Goal: Check status: Check status

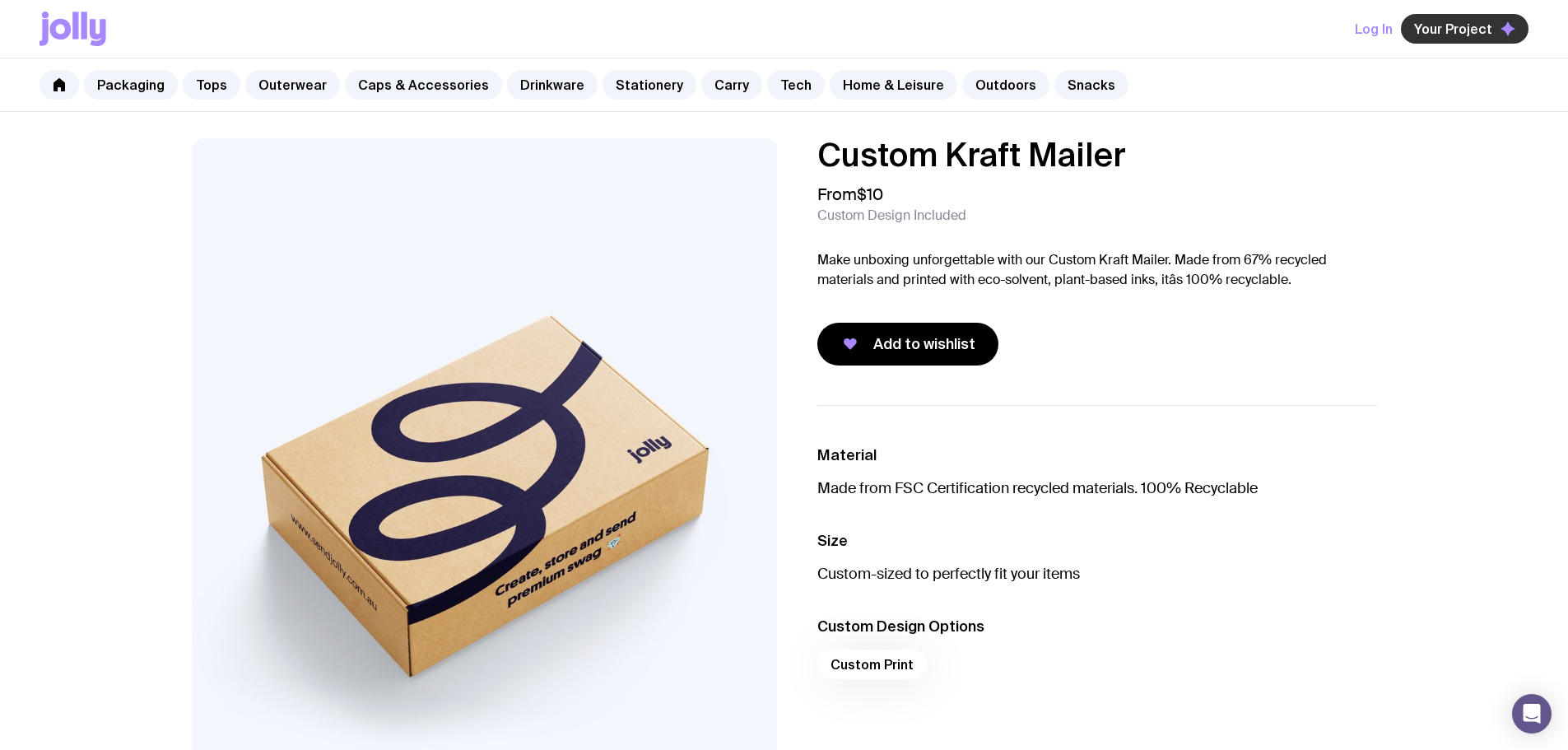
click at [1444, 36] on span "Your Project" at bounding box center [1453, 29] width 78 height 17
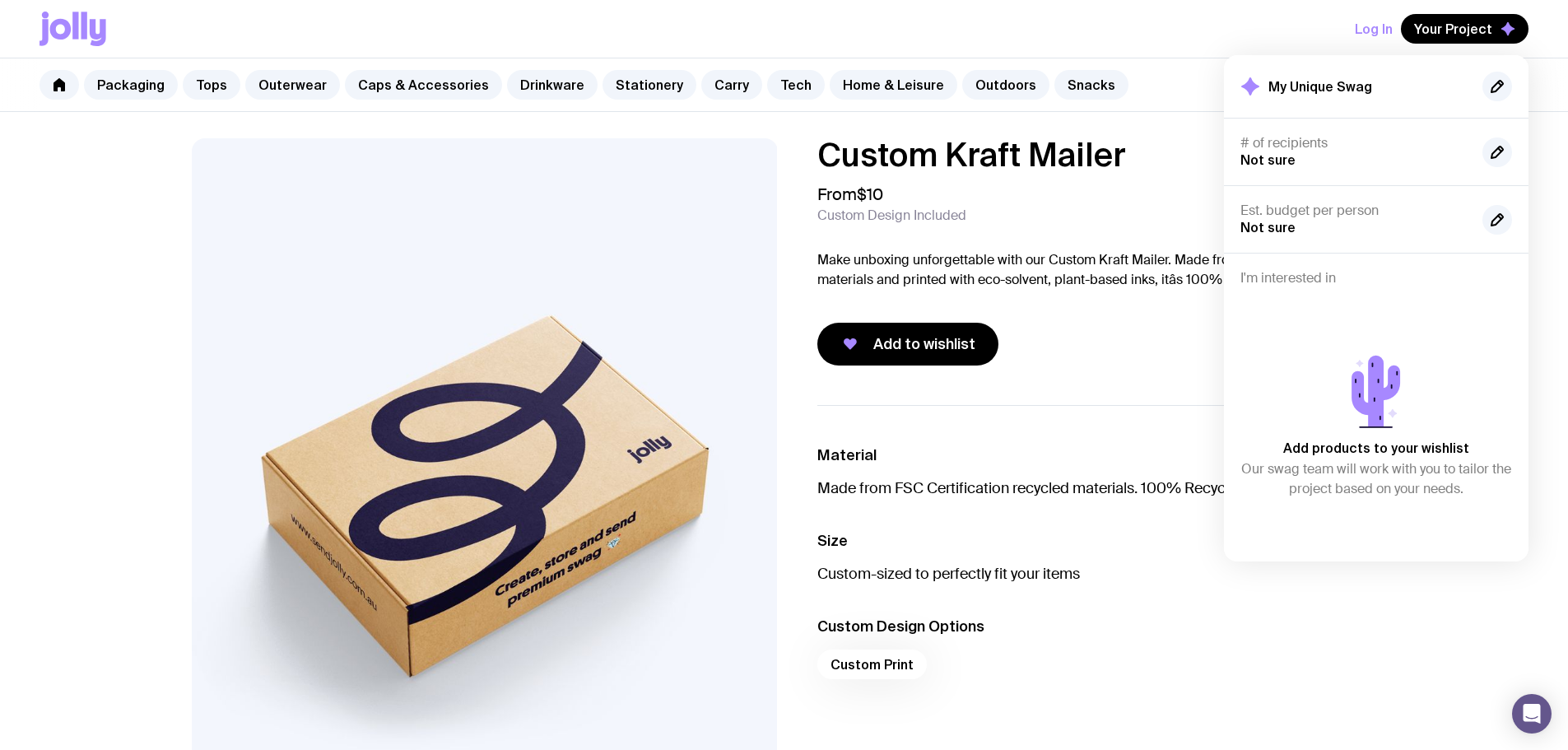
click at [1364, 23] on button "Log In" at bounding box center [1374, 29] width 38 height 30
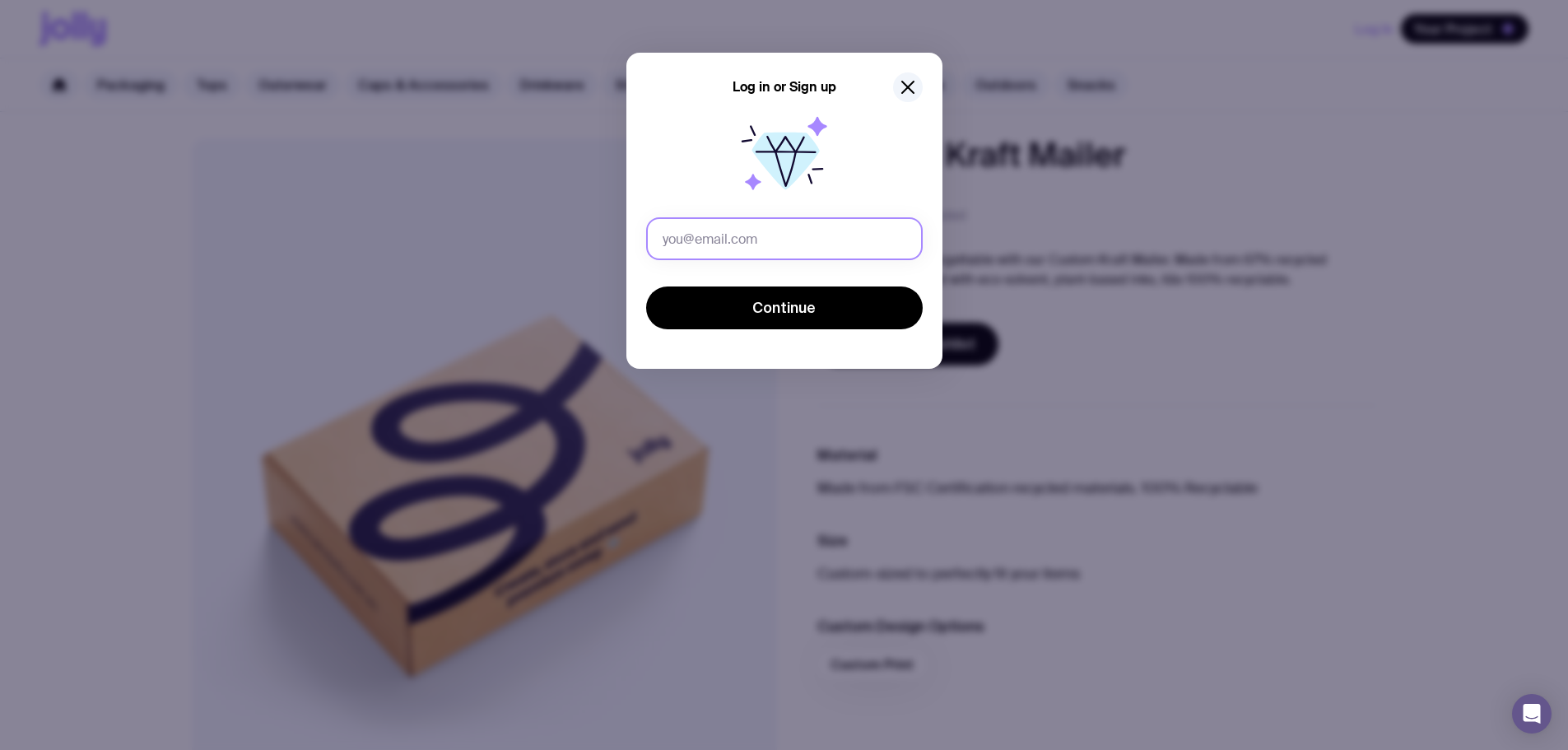
click at [839, 224] on input "text" at bounding box center [784, 239] width 277 height 43
type input "[PERSON_NAME][EMAIL_ADDRESS][DOMAIN_NAME]"
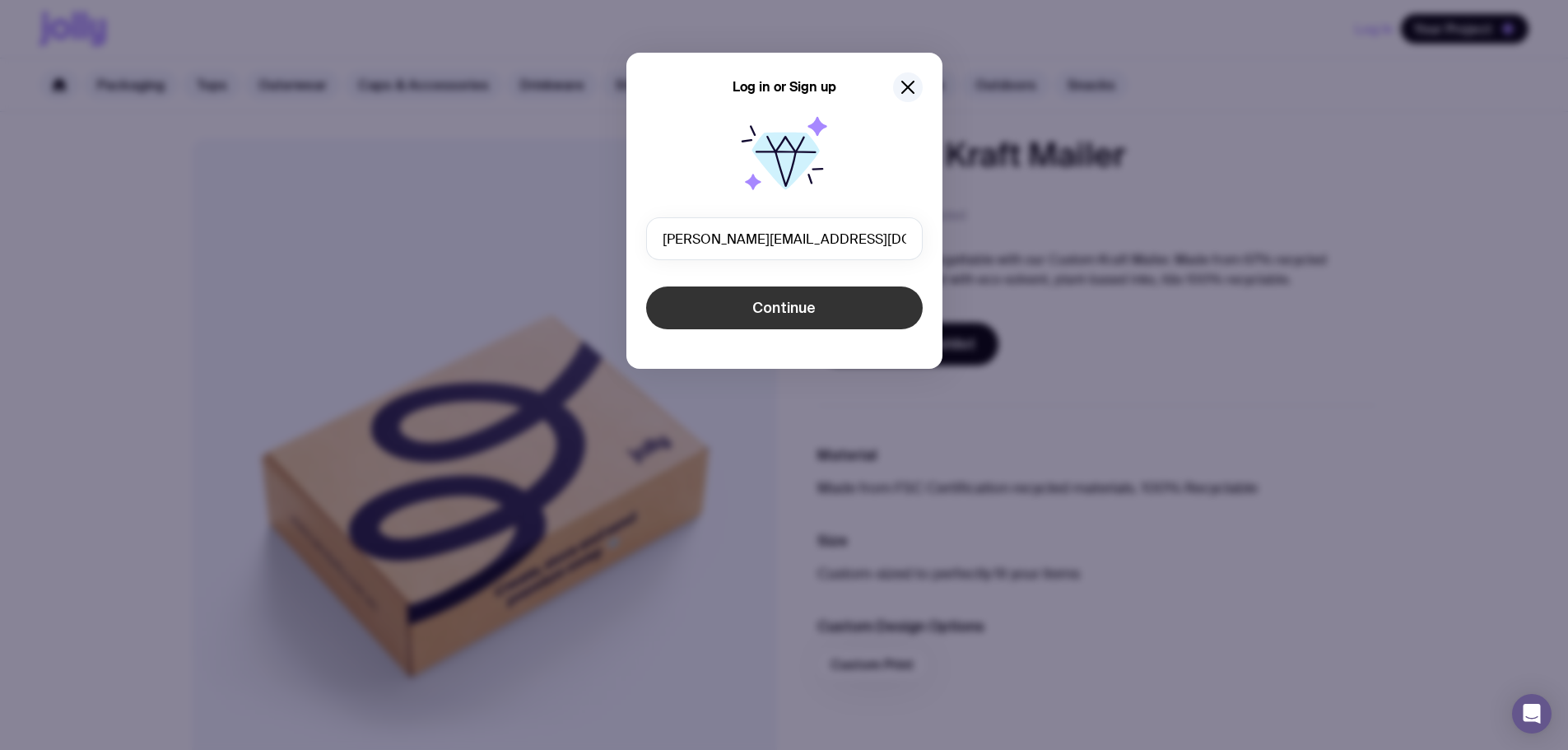
click at [801, 297] on button "Continue" at bounding box center [784, 308] width 277 height 43
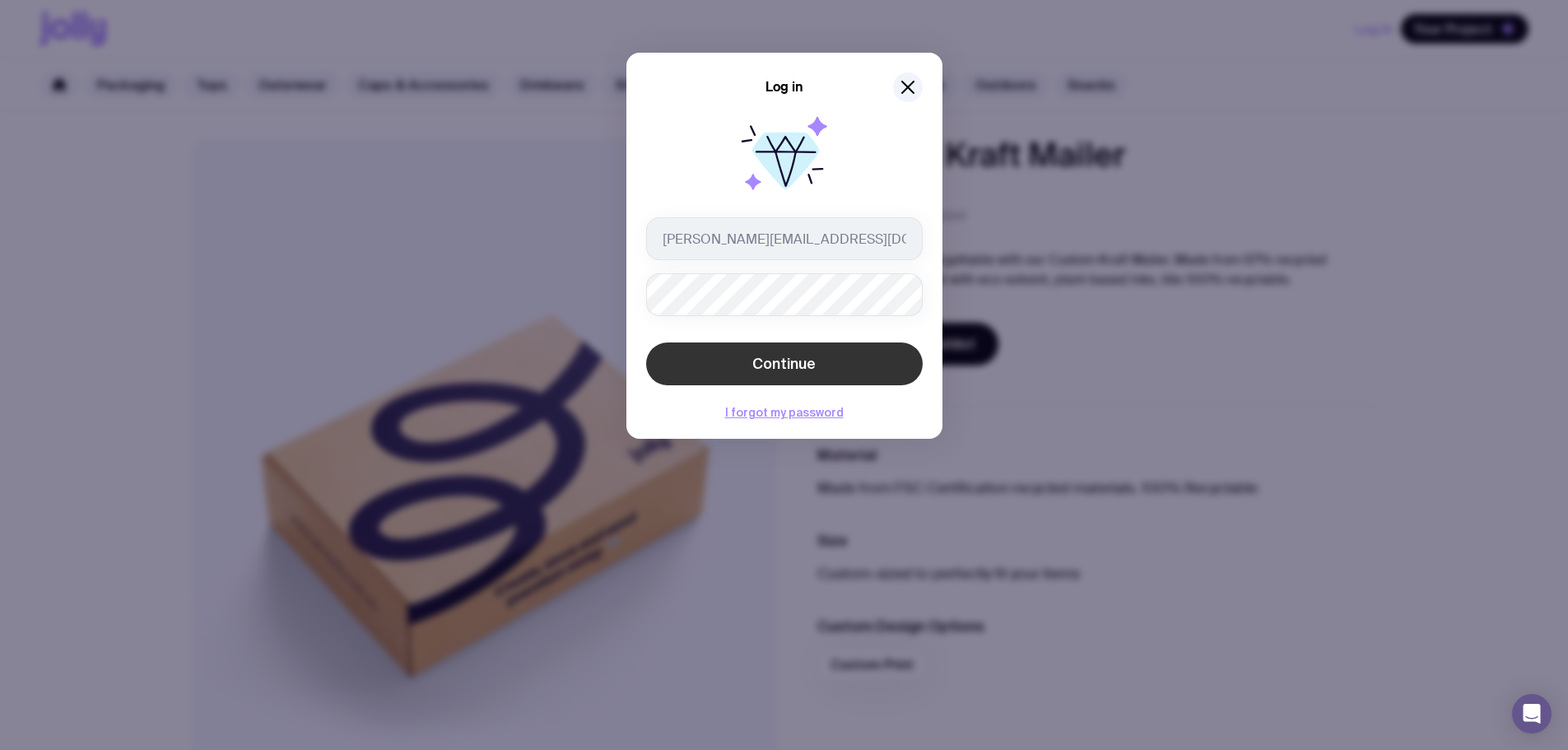
click at [763, 351] on button "Continue" at bounding box center [784, 364] width 277 height 43
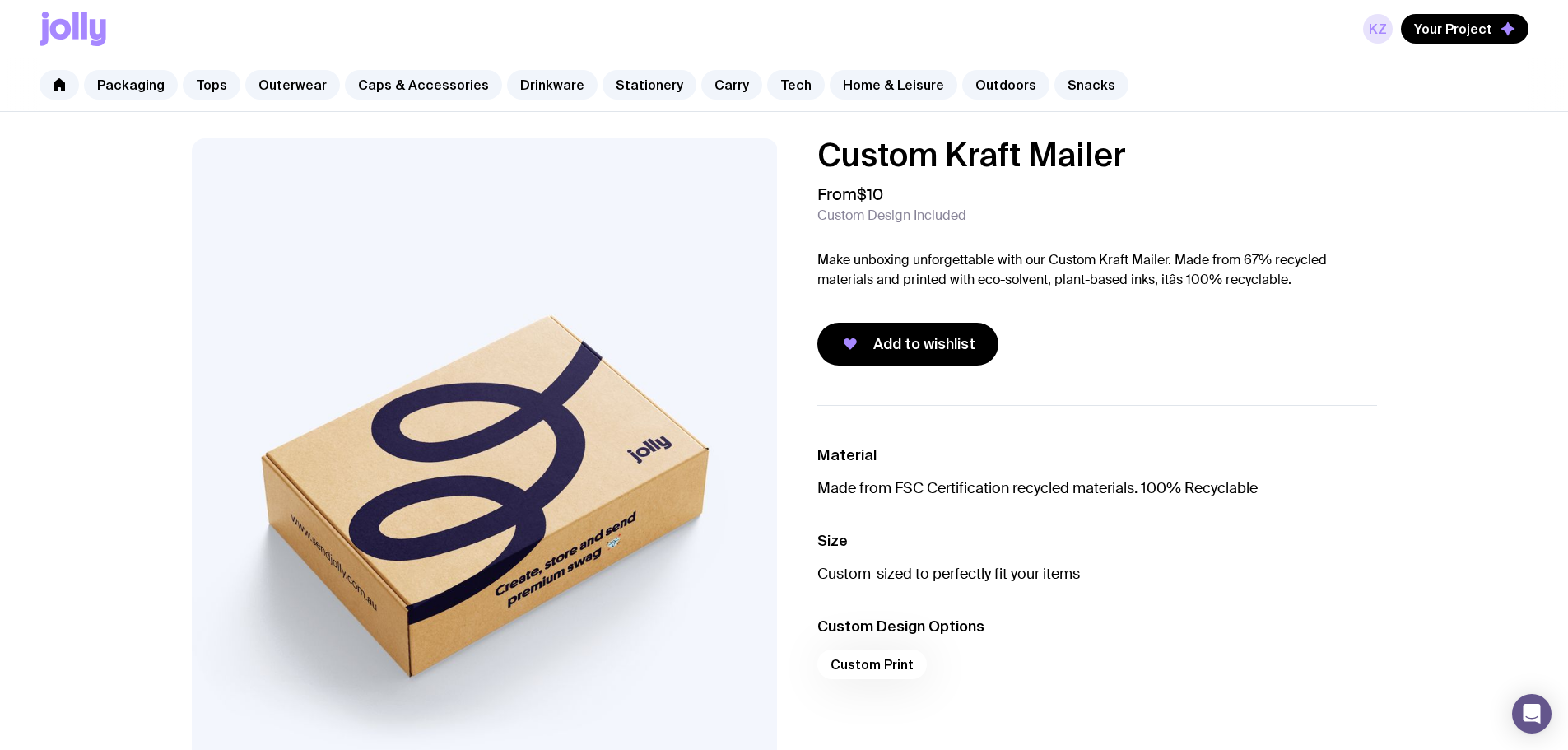
click at [1382, 30] on link "KZ" at bounding box center [1378, 29] width 30 height 30
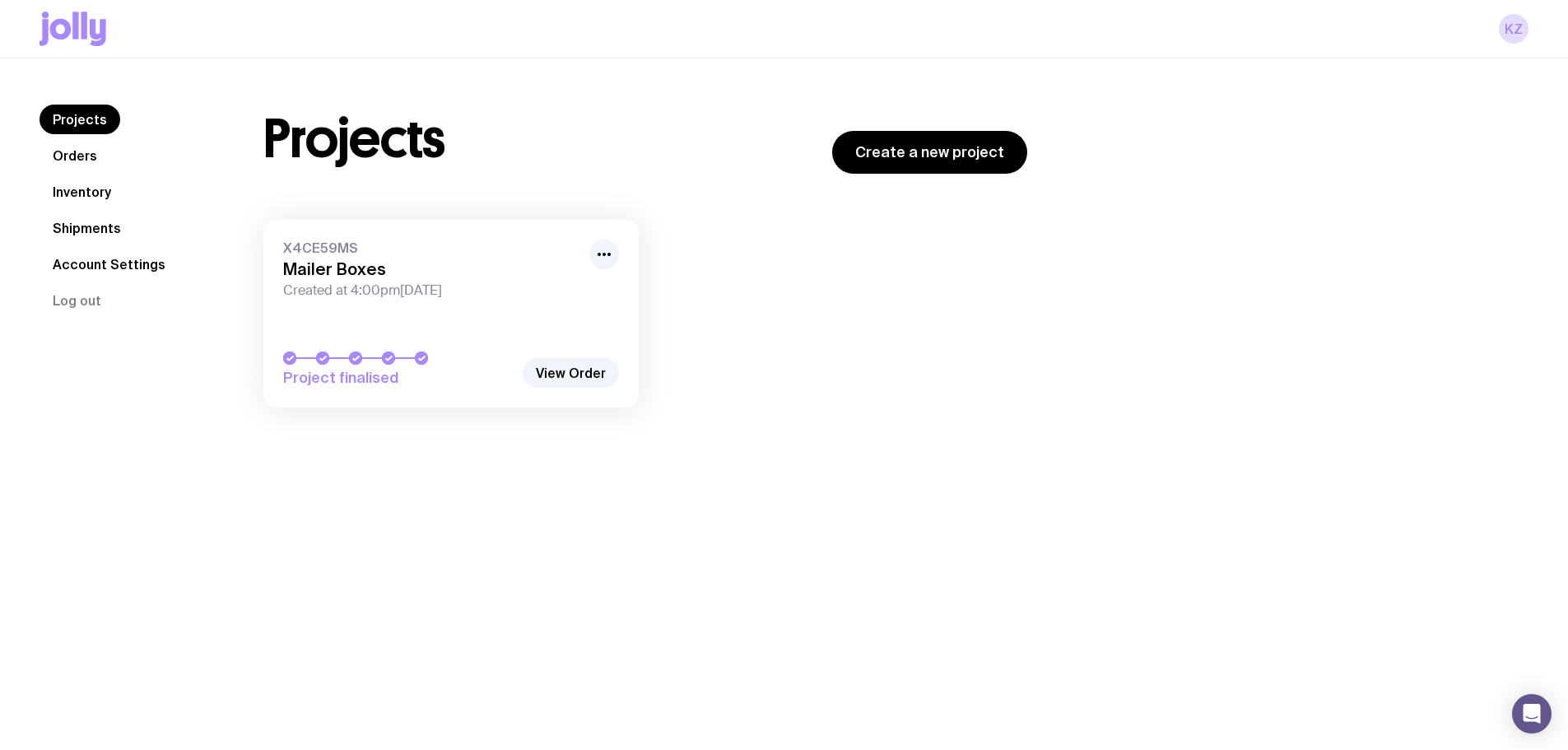
click at [341, 252] on span "X4CE59MS" at bounding box center [432, 248] width 297 height 17
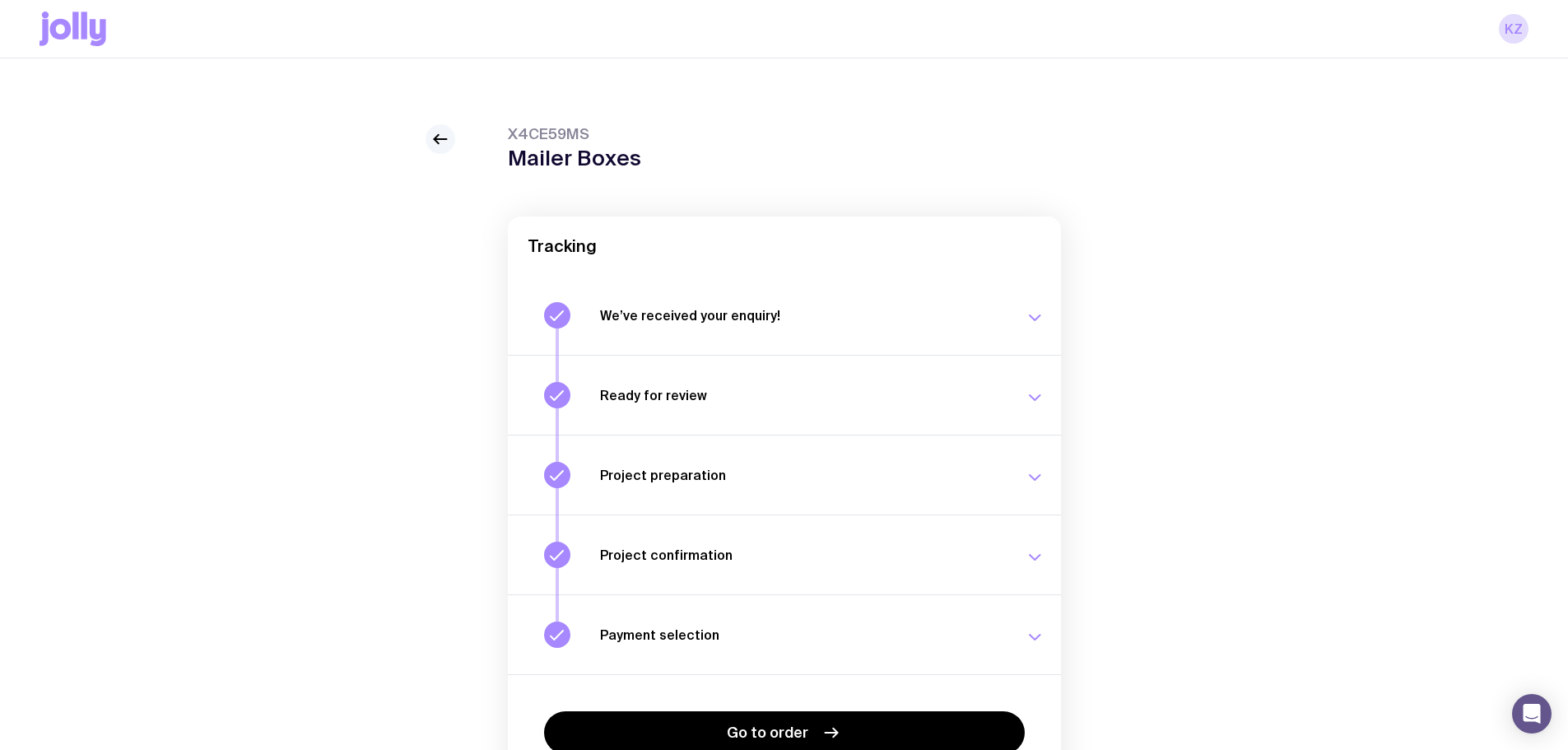
click at [426, 142] on div at bounding box center [441, 139] width 30 height 30
click at [460, 126] on div "X4CE59MS Mailer Boxes Tracking We’ve received your enquiry! Our team is on it a…" at bounding box center [784, 490] width 1489 height 732
click at [451, 130] on link at bounding box center [441, 139] width 30 height 30
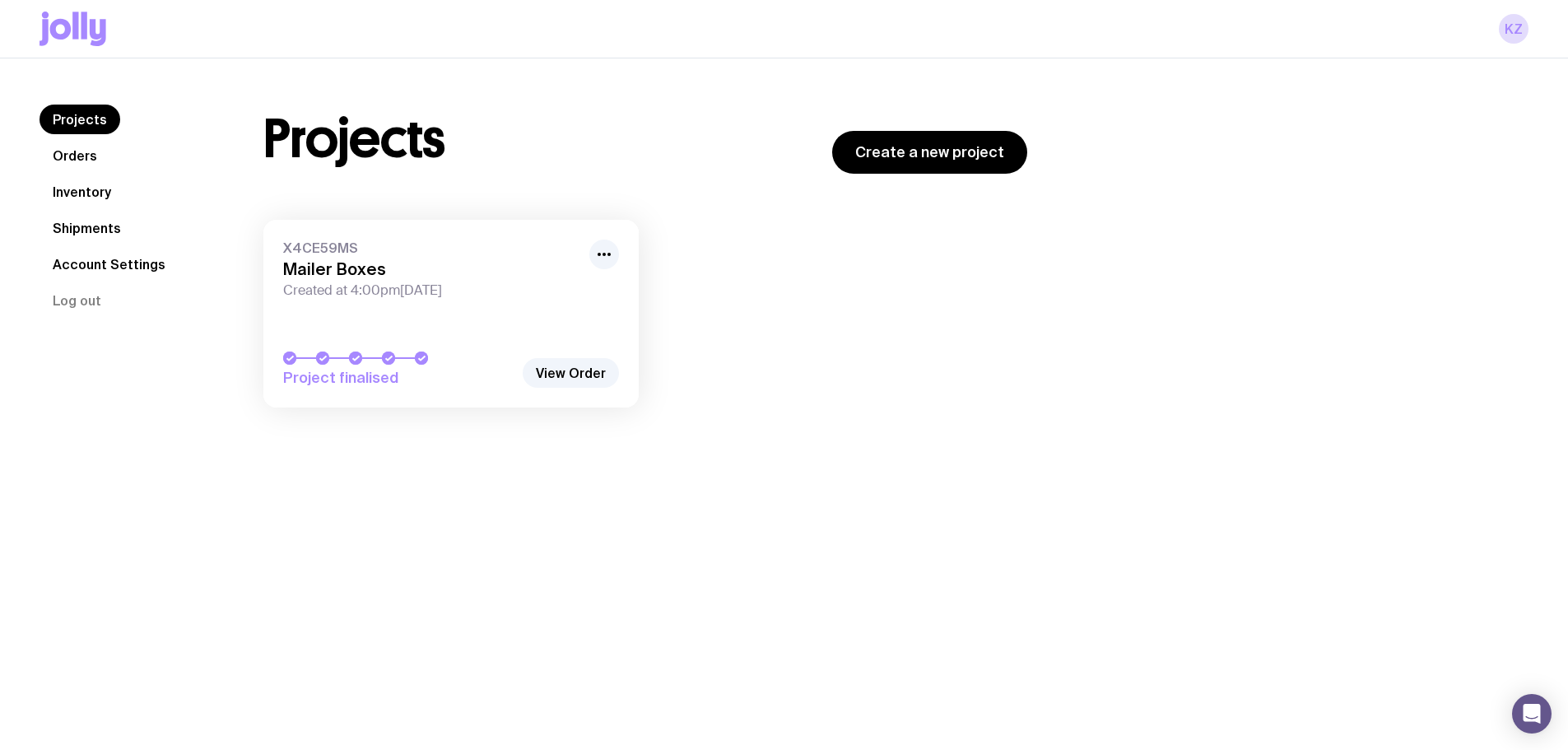
click at [72, 159] on link "Orders" at bounding box center [74, 156] width 70 height 30
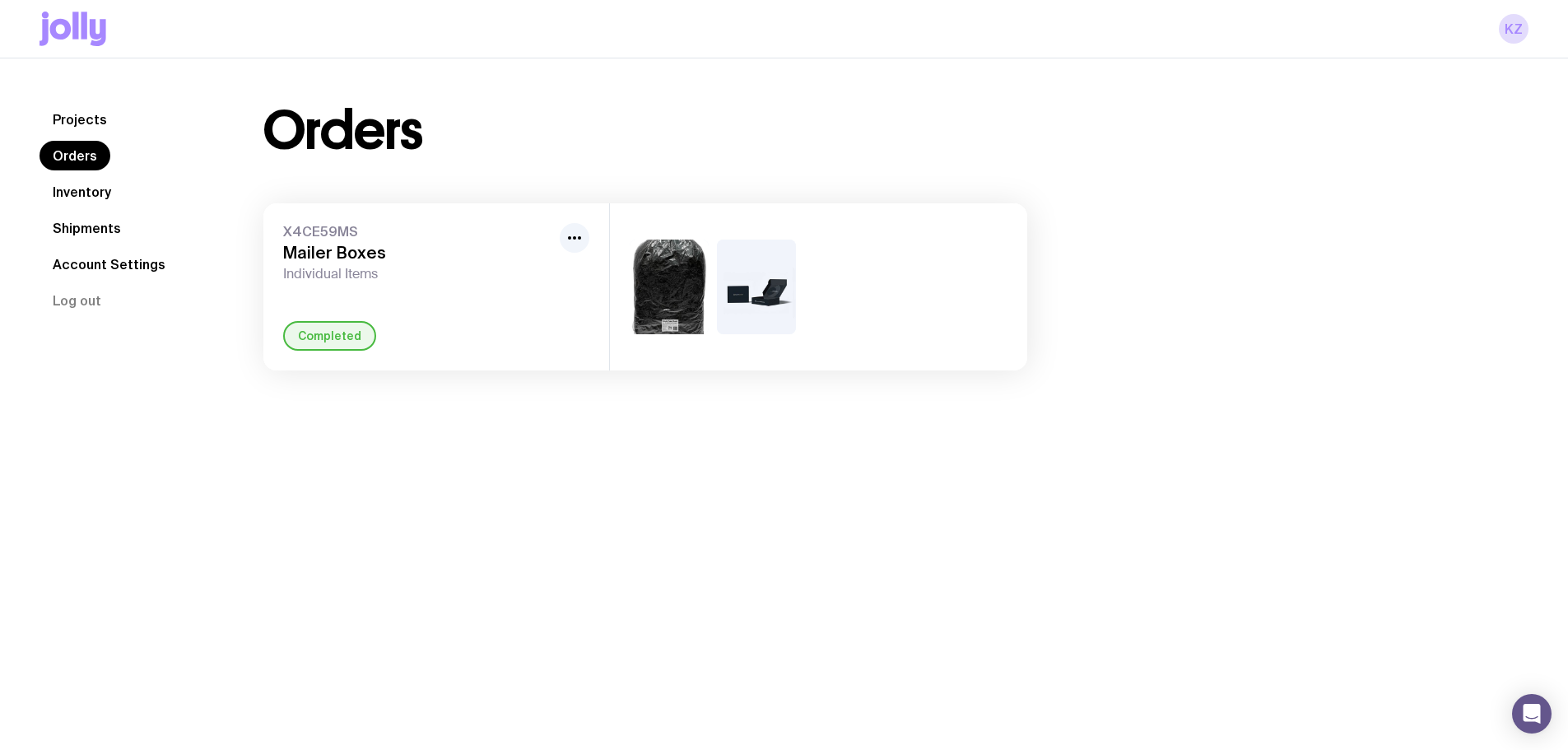
click at [598, 231] on div "X4CE59MS Mailer Boxes Individual Items Completed" at bounding box center [436, 287] width 345 height 167
click at [569, 237] on icon "button" at bounding box center [574, 237] width 20 height 20
click at [339, 274] on span "Individual Items" at bounding box center [419, 274] width 270 height 17
click at [114, 241] on link "Shipments" at bounding box center [86, 228] width 95 height 30
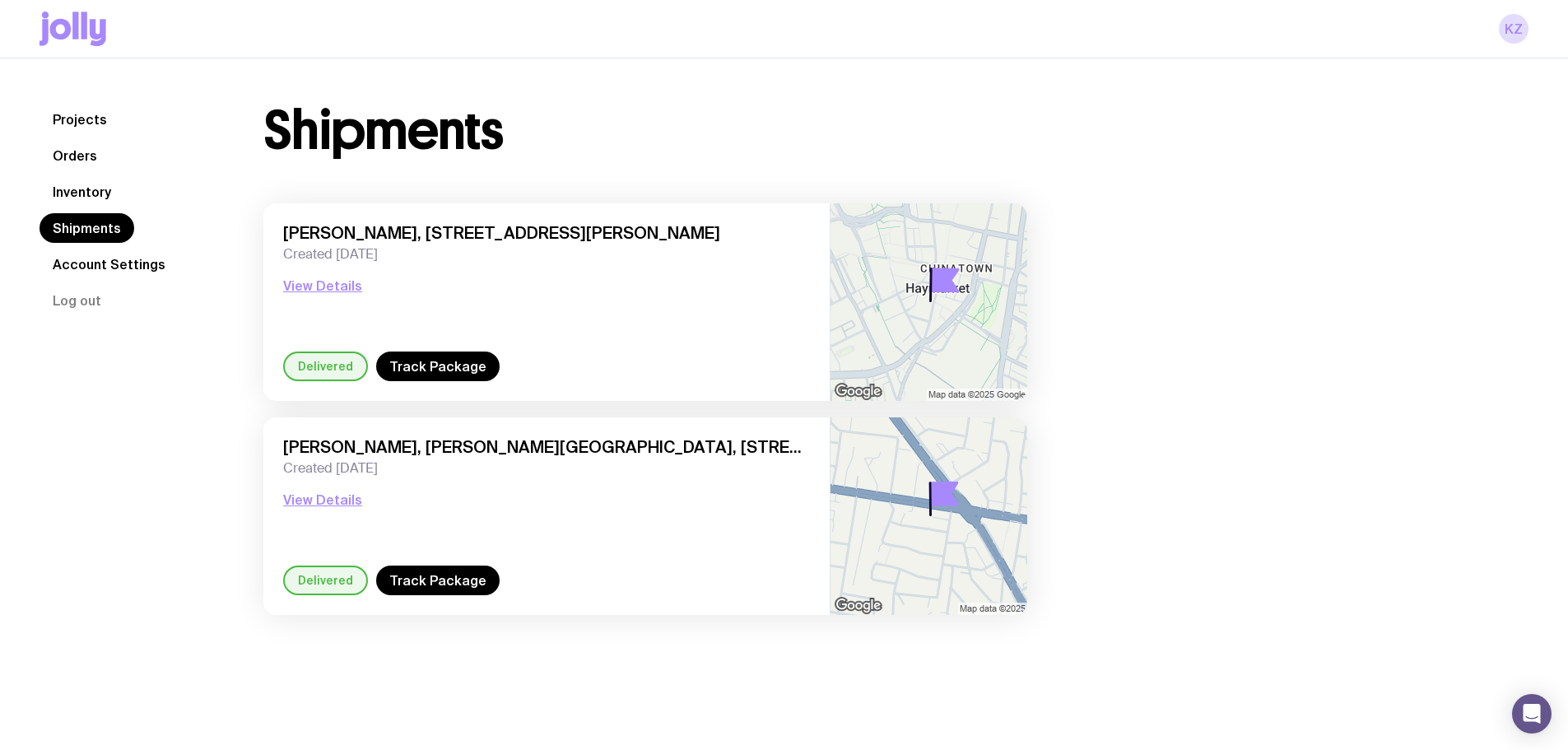
click at [129, 201] on nav "Projects Orders Inventory Shipments Account Settings Log out" at bounding box center [131, 209] width 184 height 211
click at [98, 193] on link "Inventory" at bounding box center [82, 192] width 84 height 30
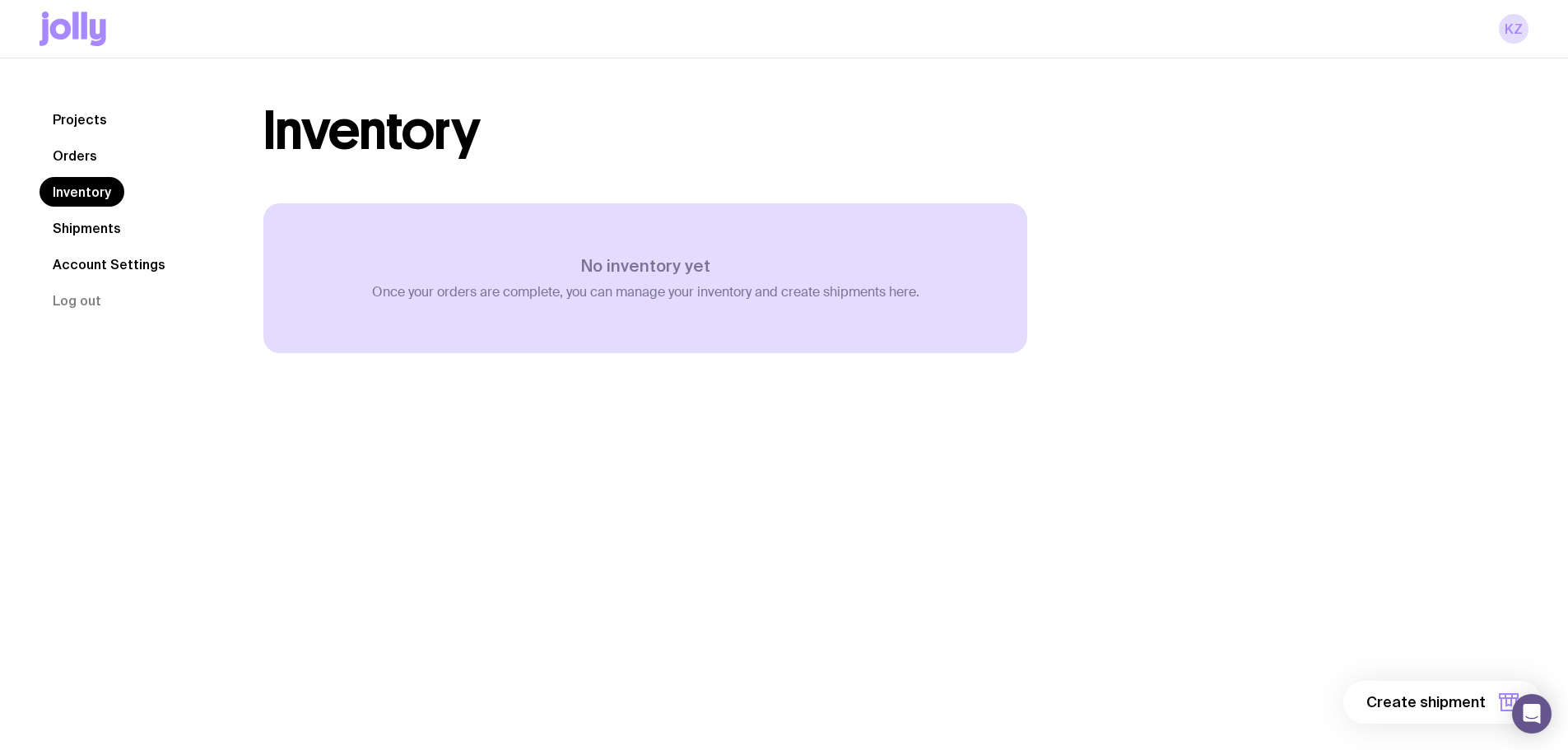
click at [60, 146] on link "Orders" at bounding box center [74, 156] width 70 height 30
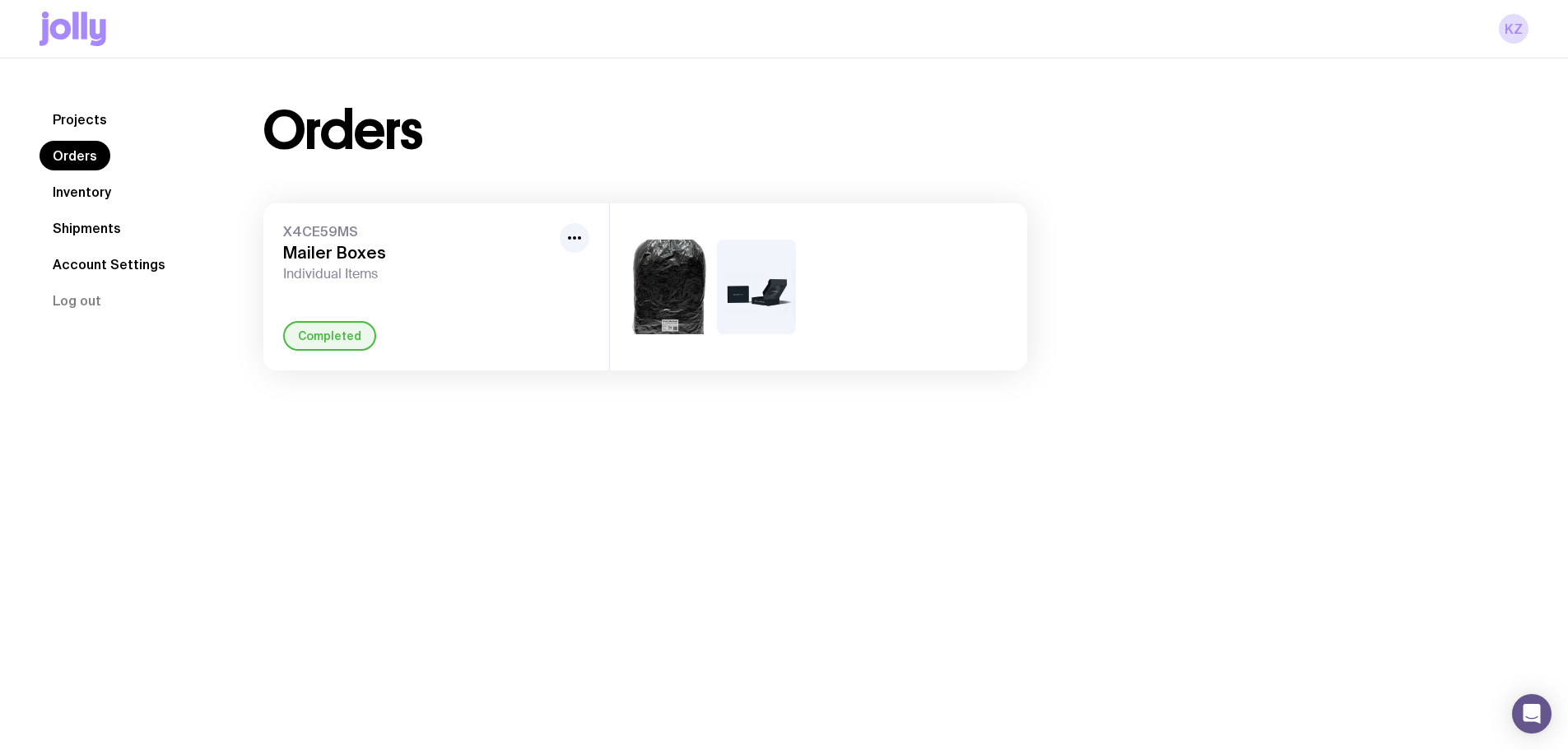
click at [89, 116] on link "Projects" at bounding box center [80, 119] width 81 height 30
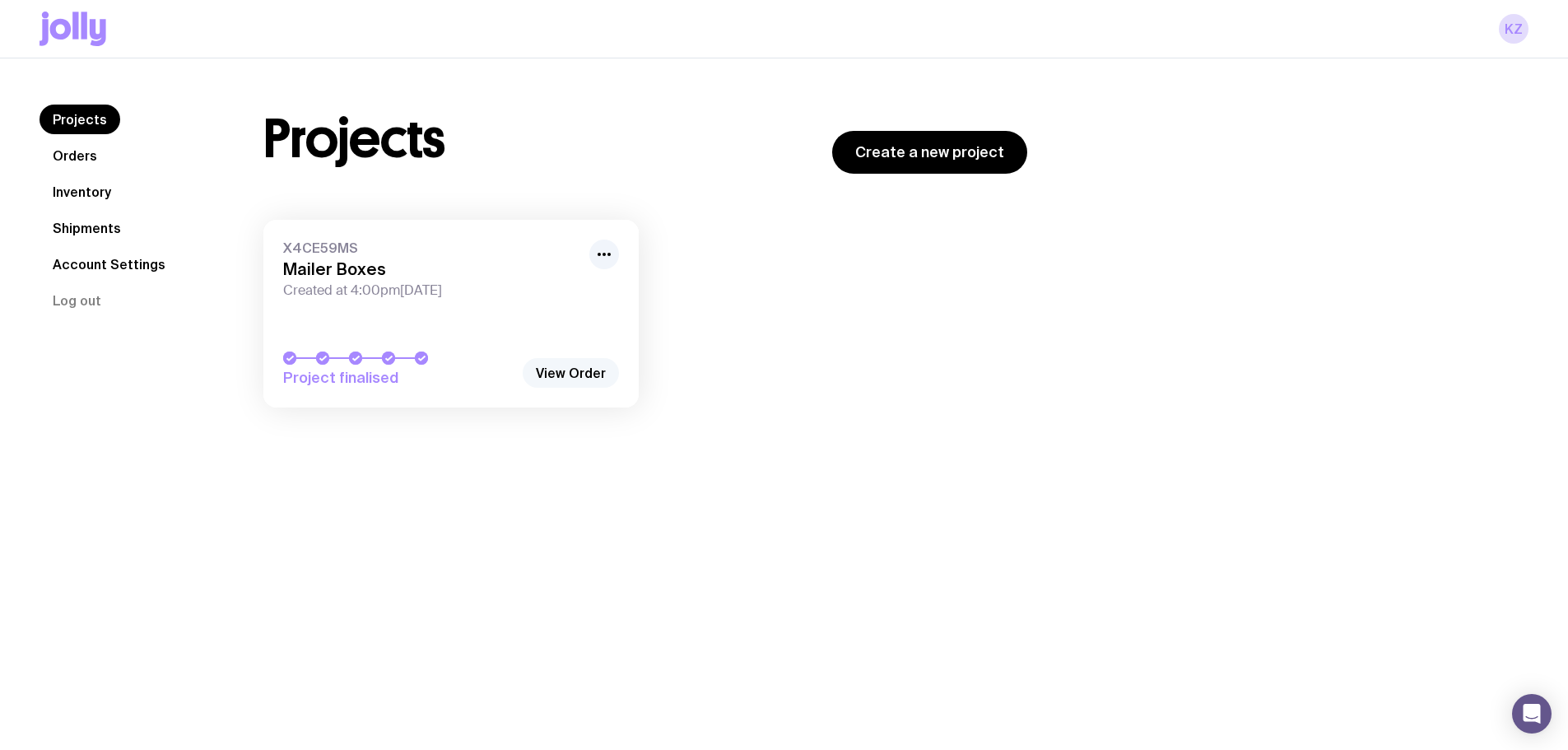
click at [598, 367] on link "View Order" at bounding box center [571, 374] width 97 height 30
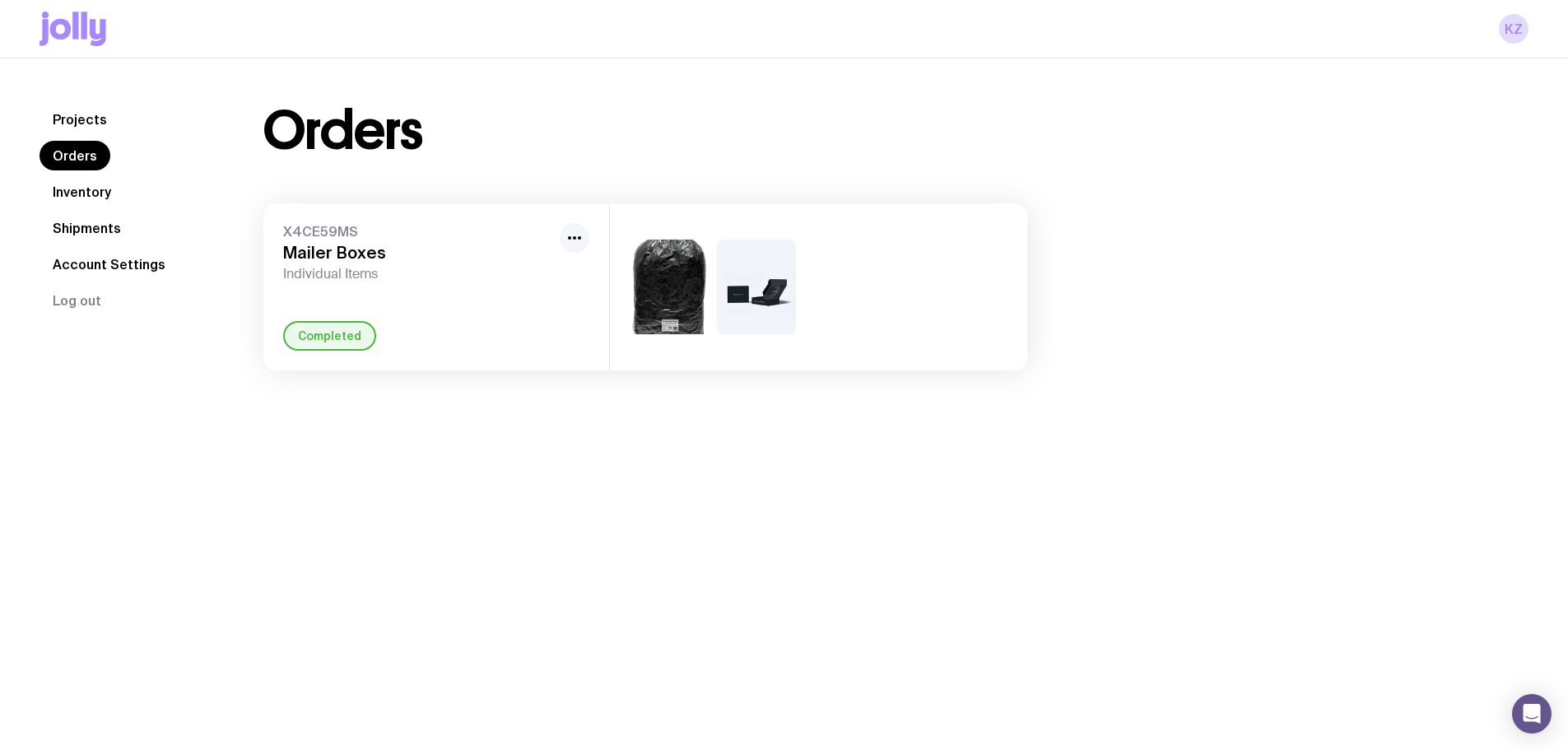
click at [580, 232] on icon "button" at bounding box center [574, 237] width 20 height 20
click at [344, 281] on span "Individual Items" at bounding box center [419, 274] width 270 height 17
click at [758, 276] on img at bounding box center [756, 286] width 79 height 95
click at [78, 268] on link "Account Settings" at bounding box center [109, 265] width 139 height 30
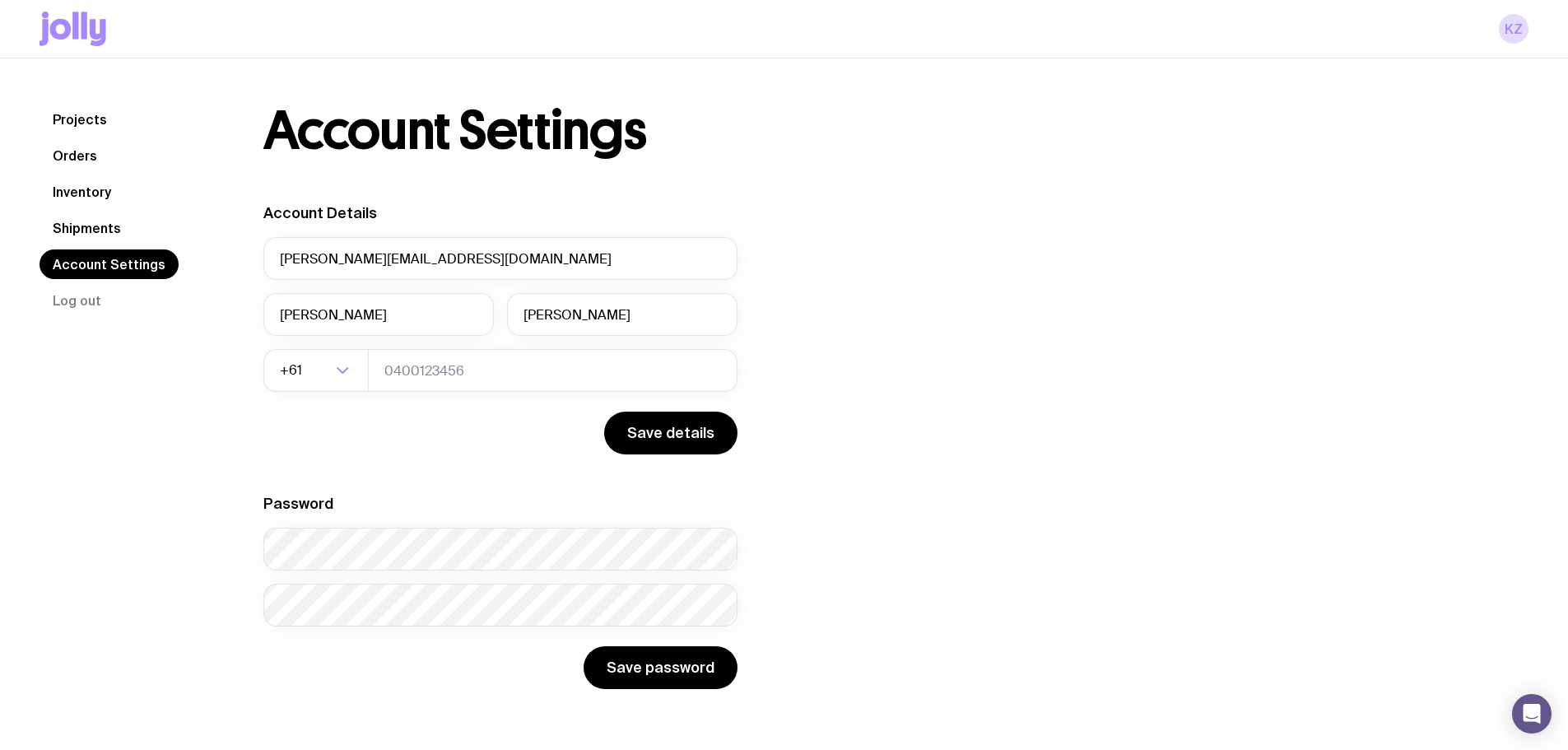
click at [86, 123] on link "Projects" at bounding box center [80, 119] width 81 height 30
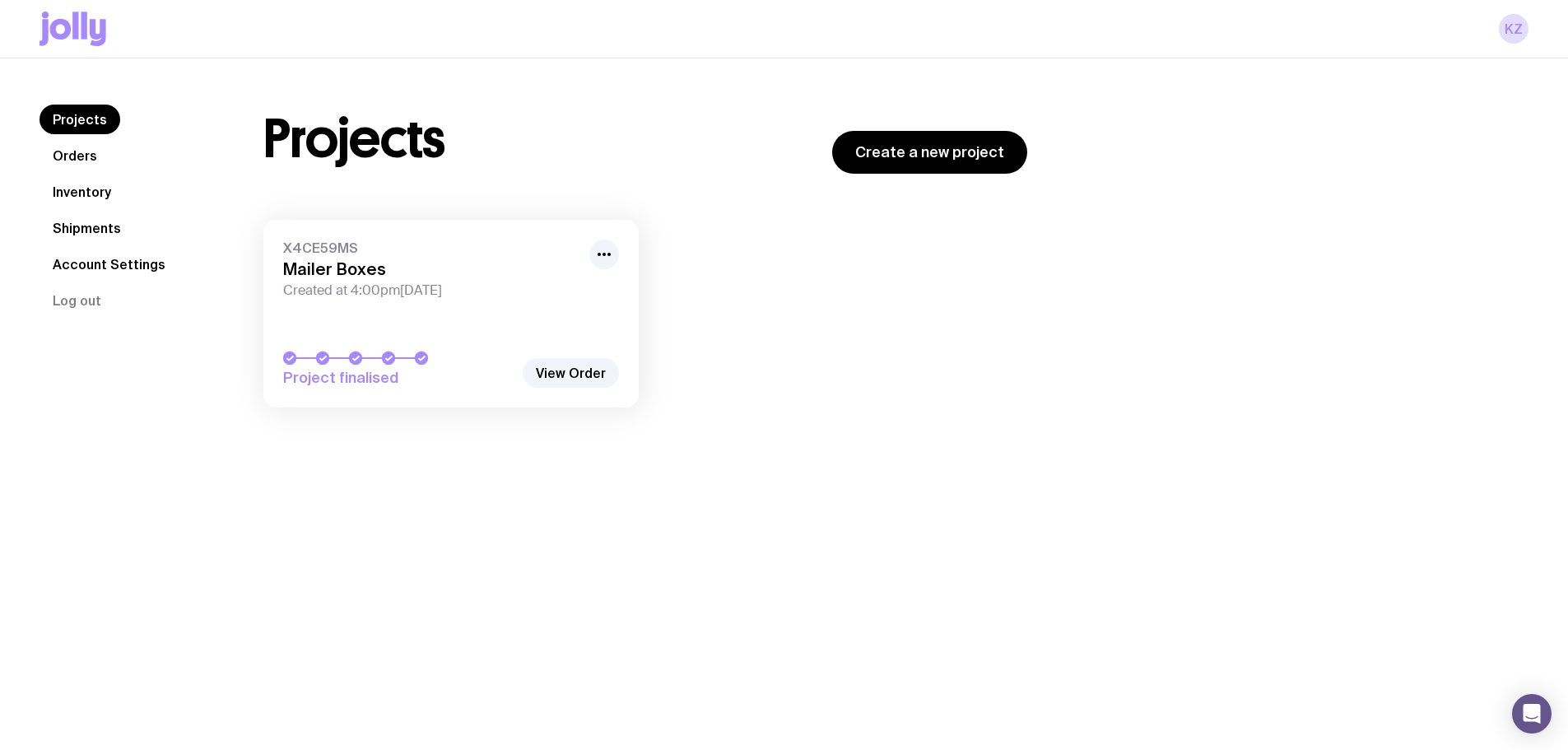
click at [83, 50] on div "KZ" at bounding box center [784, 28] width 1489 height 57
click at [1512, 23] on link "KZ" at bounding box center [1514, 29] width 30 height 30
